Goal: Transaction & Acquisition: Subscribe to service/newsletter

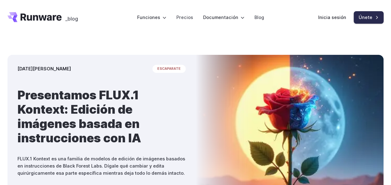
click at [360, 21] on link "Únete" at bounding box center [368, 17] width 30 height 12
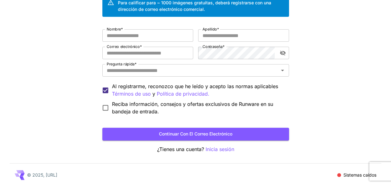
scroll to position [57, 0]
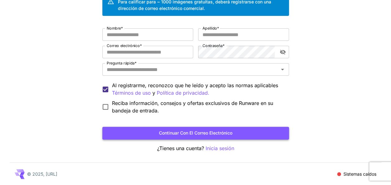
click at [225, 136] on button "Continuar con el correo electrónico" at bounding box center [195, 132] width 186 height 13
click at [149, 32] on input "Nombre *" at bounding box center [147, 34] width 91 height 12
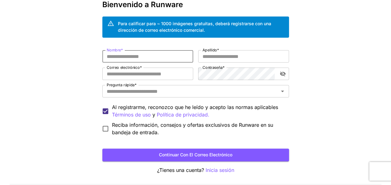
scroll to position [26, 0]
